Goal: Navigation & Orientation: Find specific page/section

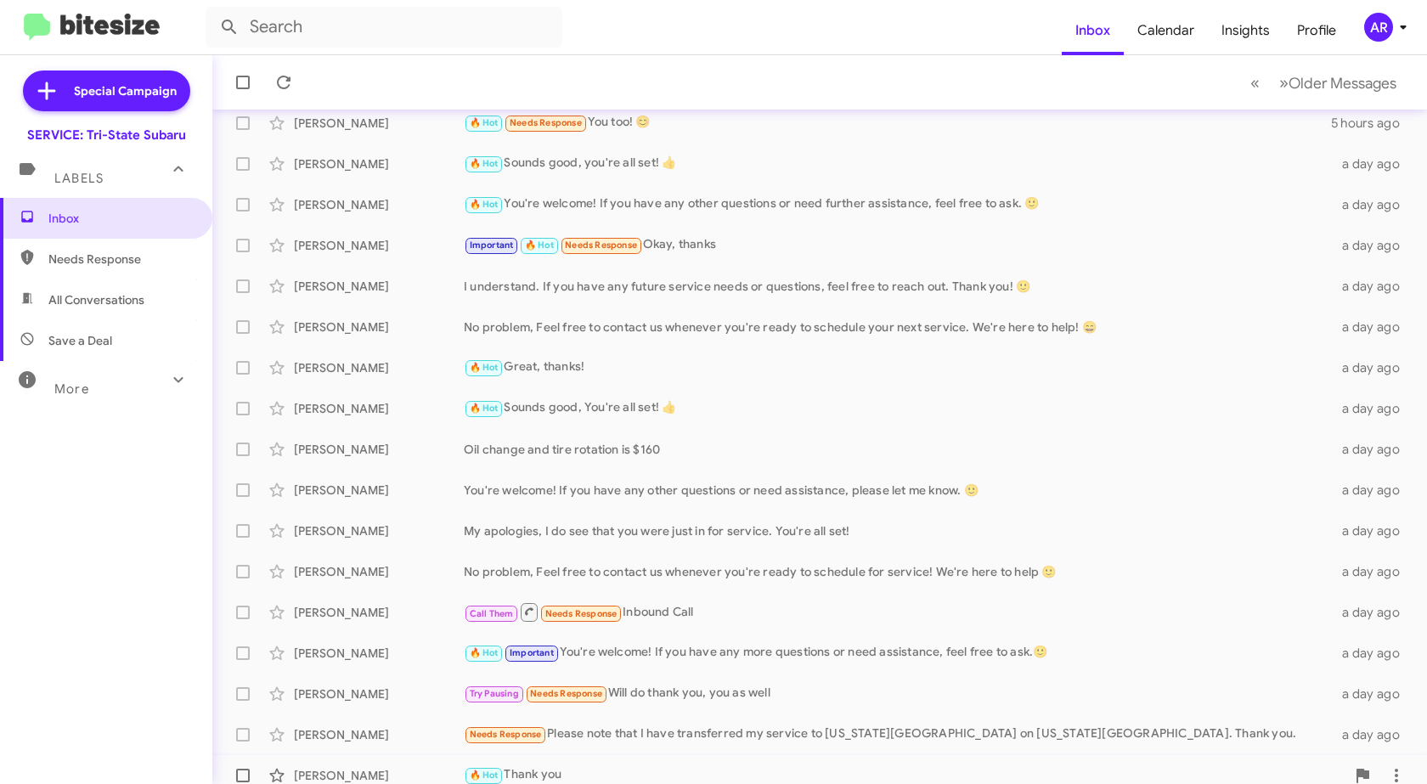
scroll to position [202, 0]
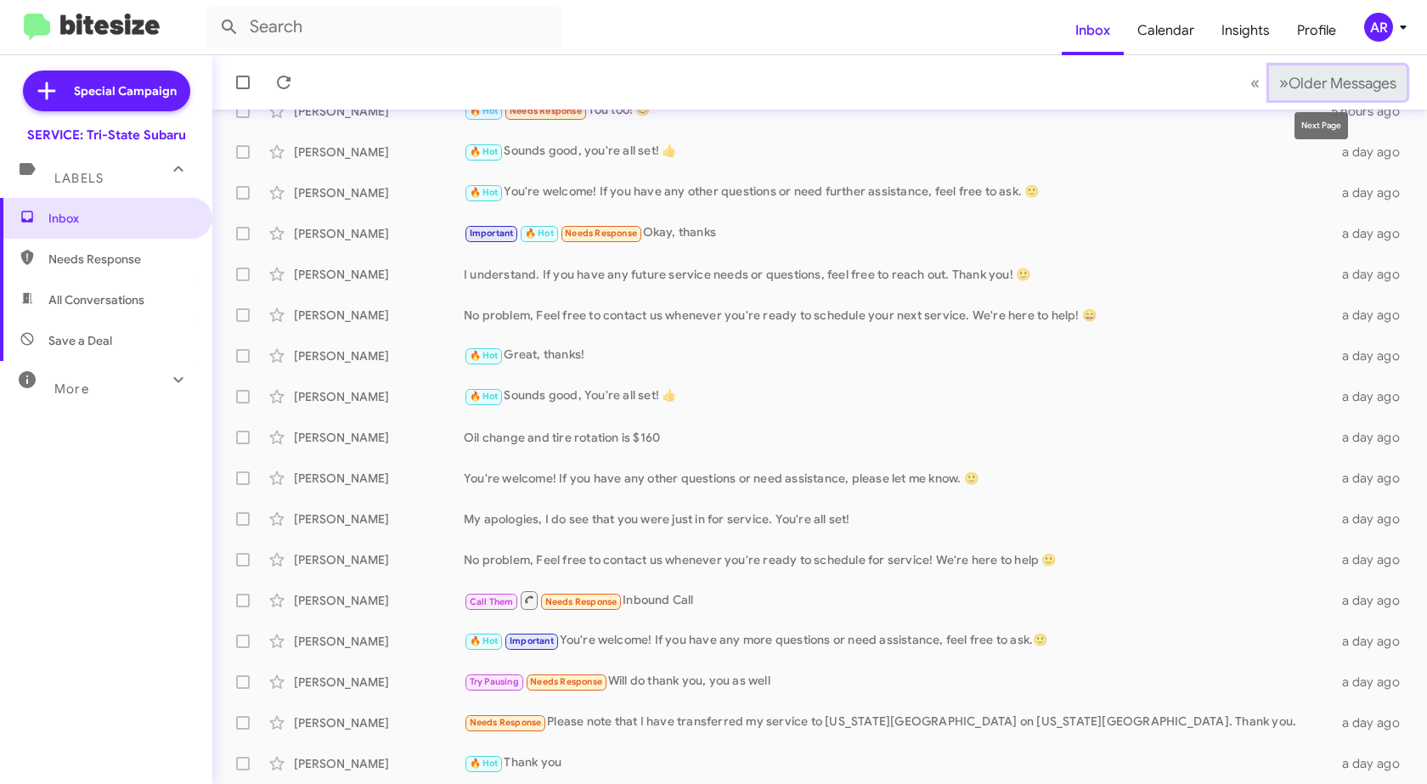
click at [1307, 94] on button "» Next Older Messages" at bounding box center [1338, 82] width 138 height 35
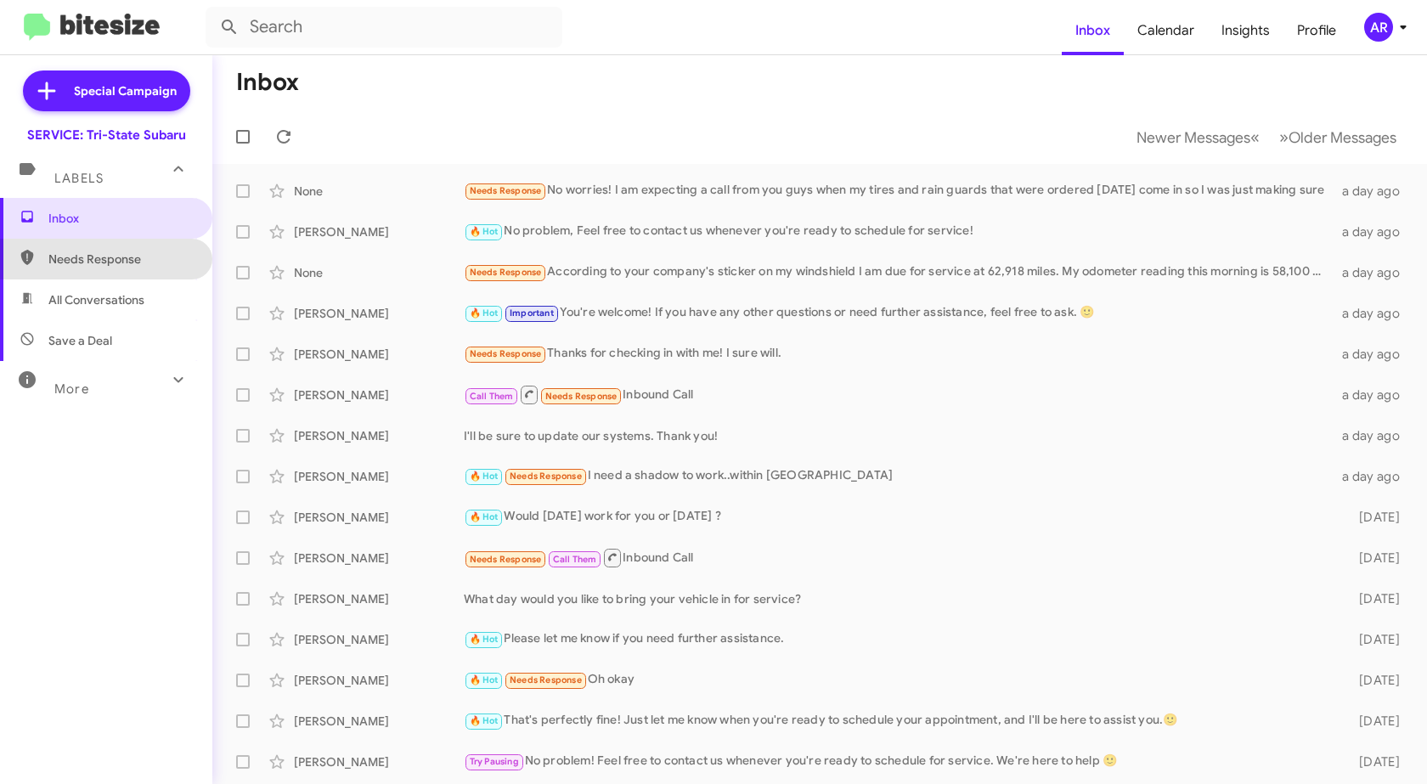
click at [134, 266] on span "Needs Response" at bounding box center [120, 259] width 144 height 17
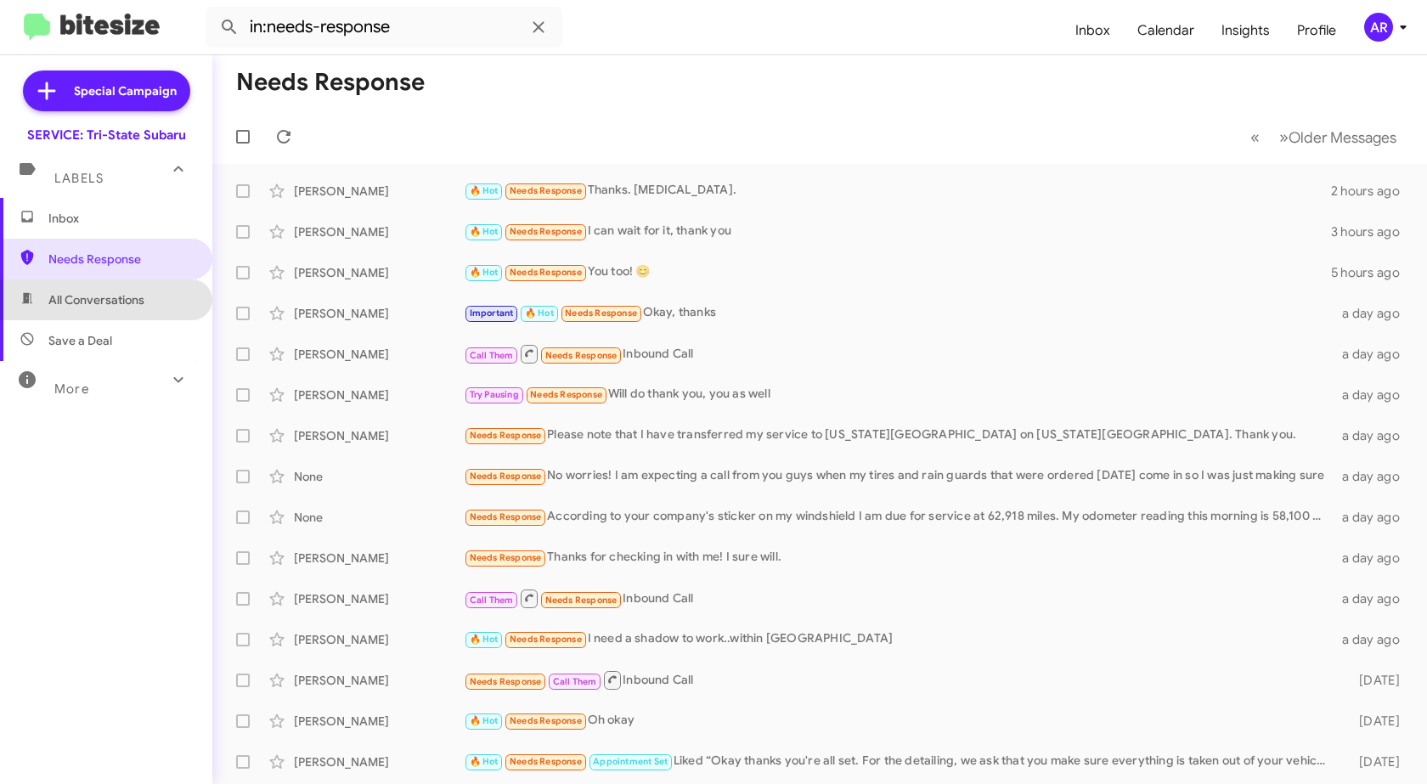
click at [121, 300] on span "All Conversations" at bounding box center [96, 299] width 96 height 17
type input "in:all-conversations"
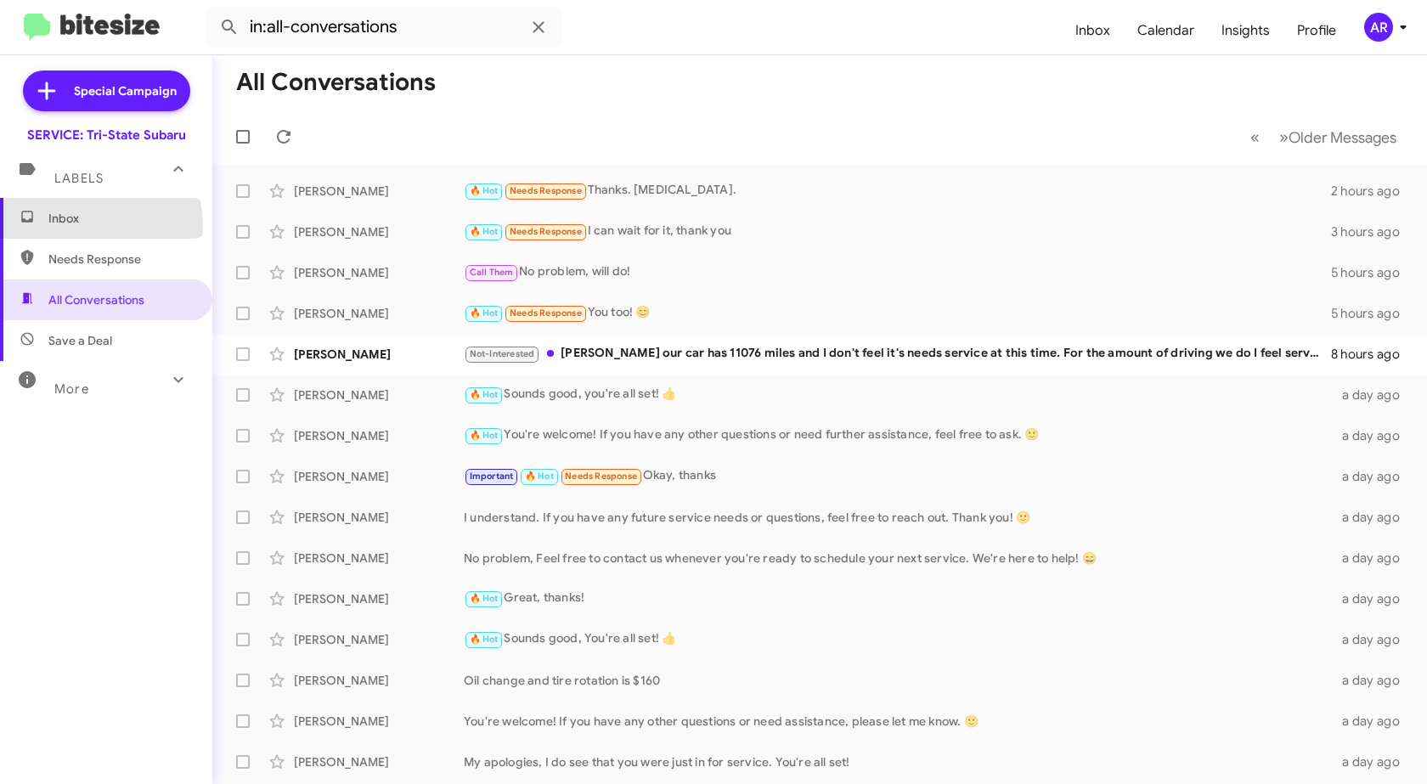
click at [74, 227] on span "Inbox" at bounding box center [106, 218] width 212 height 41
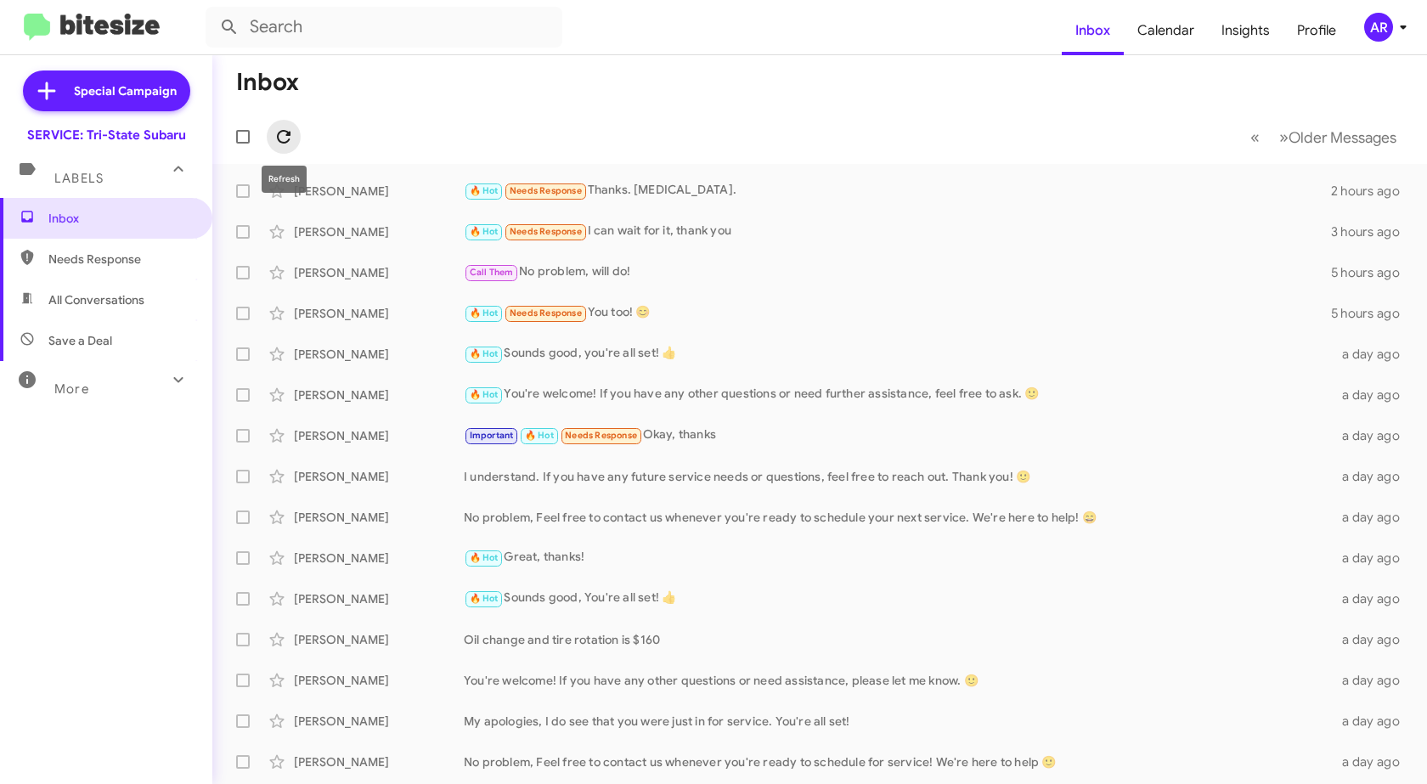
click at [298, 146] on span at bounding box center [284, 137] width 34 height 20
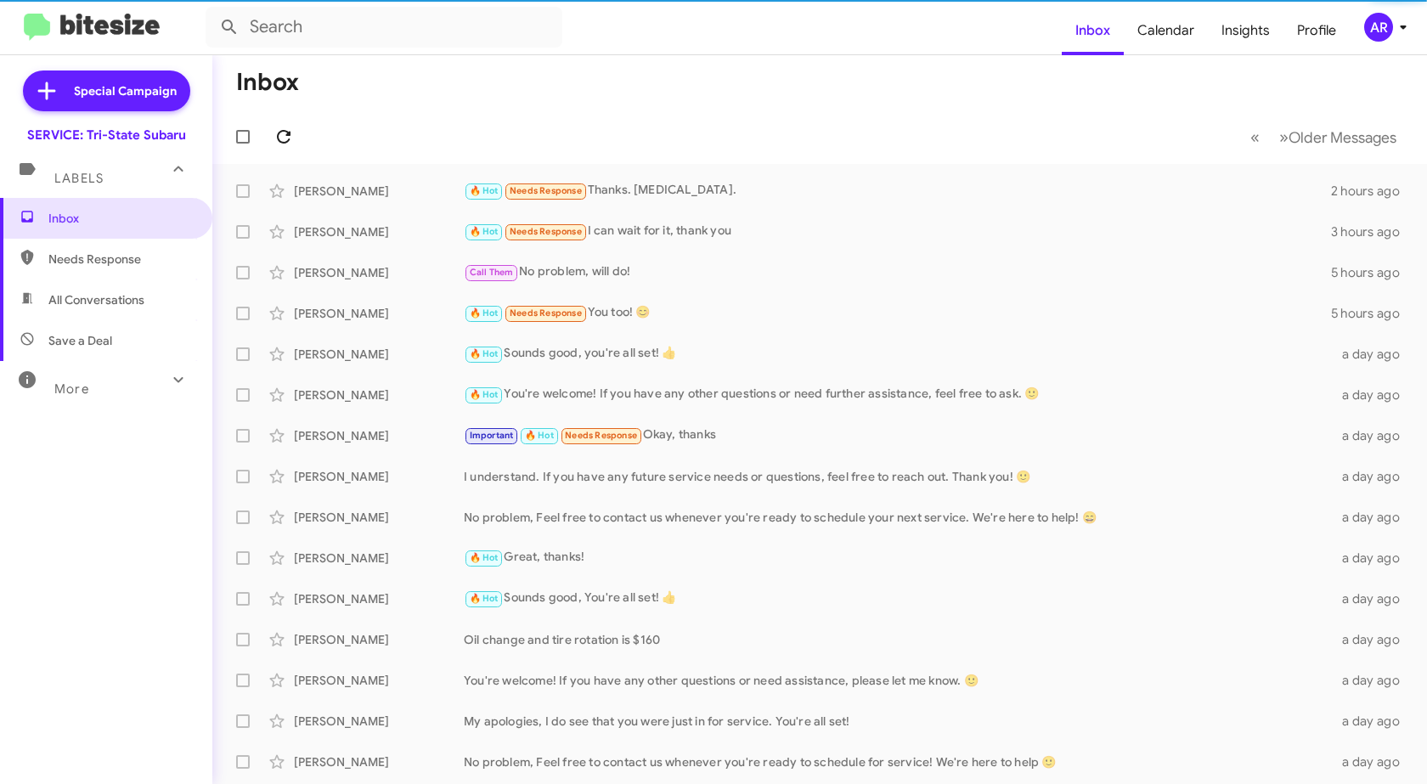
click at [289, 144] on icon at bounding box center [283, 137] width 20 height 20
